Goal: Navigation & Orientation: Find specific page/section

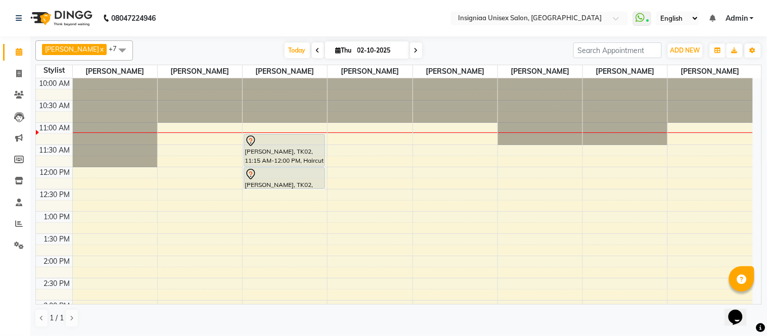
click at [229, 17] on nav "08047224946 Select Location × Insigniaa Unisex Salon, Kharghar WhatsApp Status …" at bounding box center [383, 18] width 767 height 36
